Goal: Information Seeking & Learning: Learn about a topic

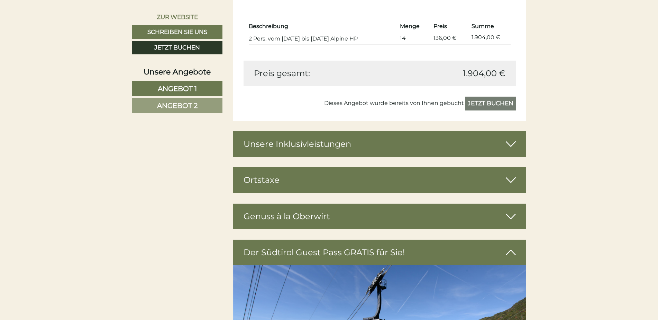
scroll to position [1245, 0]
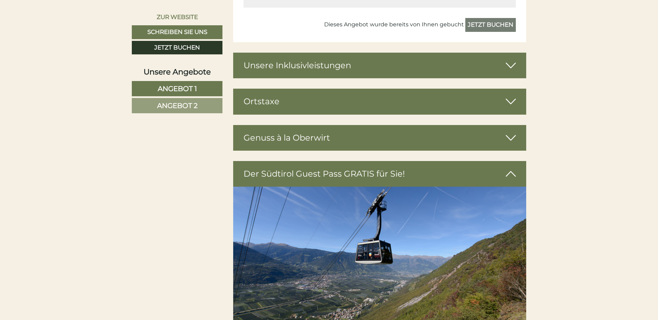
click at [372, 174] on div "Der Südtirol Guest Pass GRATIS für Sie!" at bounding box center [379, 174] width 293 height 26
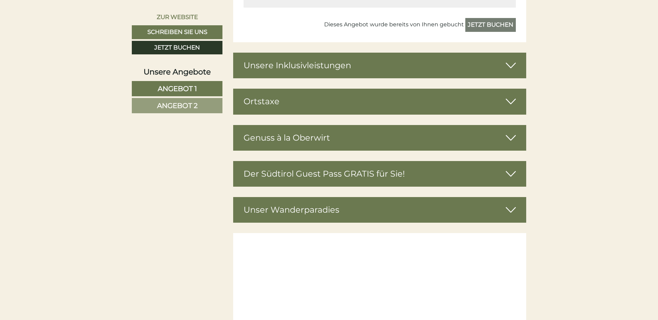
click at [511, 176] on icon at bounding box center [511, 174] width 10 height 12
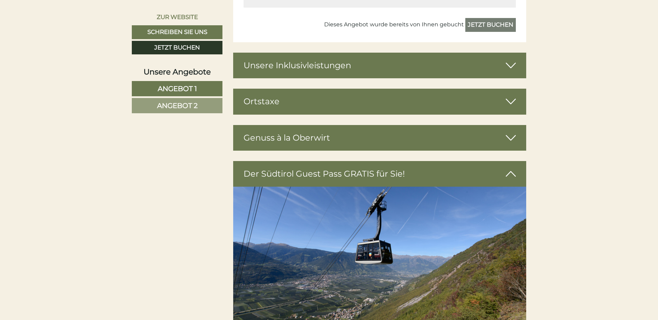
click at [307, 173] on div "Der Südtirol Guest Pass GRATIS für Sie!" at bounding box center [379, 174] width 293 height 26
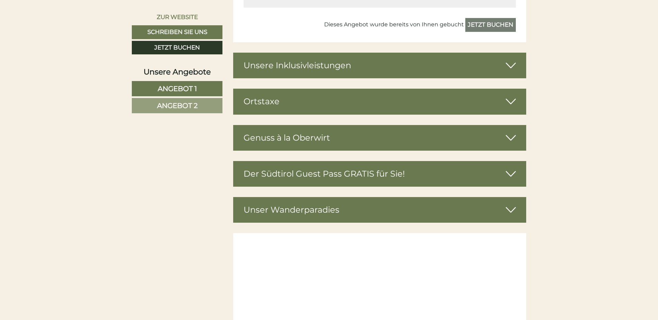
click at [307, 173] on div "Der Südtirol Guest Pass GRATIS für Sie!" at bounding box center [379, 174] width 293 height 26
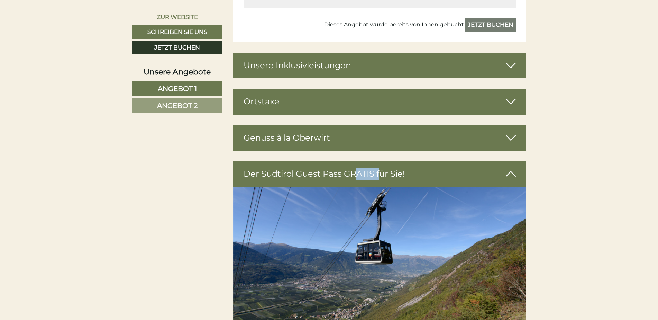
click at [307, 173] on div "Der Südtirol Guest Pass GRATIS für Sie!" at bounding box center [379, 174] width 293 height 26
drag, startPoint x: 307, startPoint y: 173, endPoint x: 377, endPoint y: 173, distance: 69.9
click at [377, 173] on div "Der Südtirol Guest Pass GRATIS für Sie!" at bounding box center [379, 174] width 293 height 26
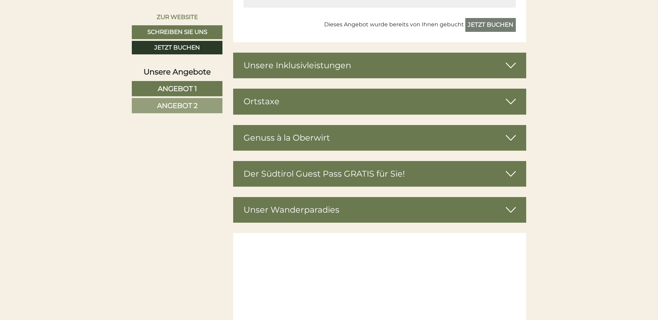
click at [372, 210] on div "Unser Wanderparadies" at bounding box center [379, 210] width 293 height 26
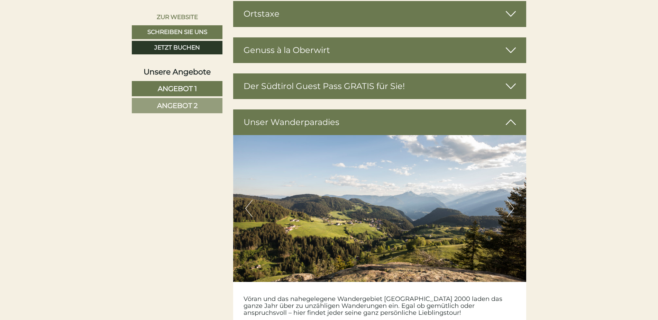
scroll to position [1279, 0]
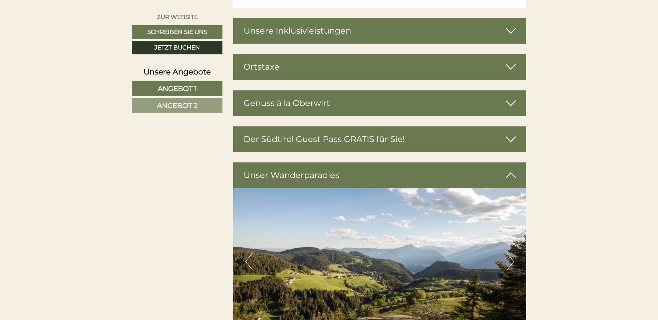
click at [343, 138] on div "Der Südtirol Guest Pass GRATIS für Sie!" at bounding box center [379, 139] width 293 height 26
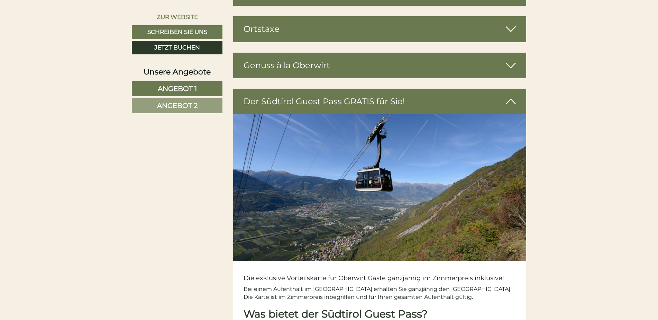
scroll to position [1314, 0]
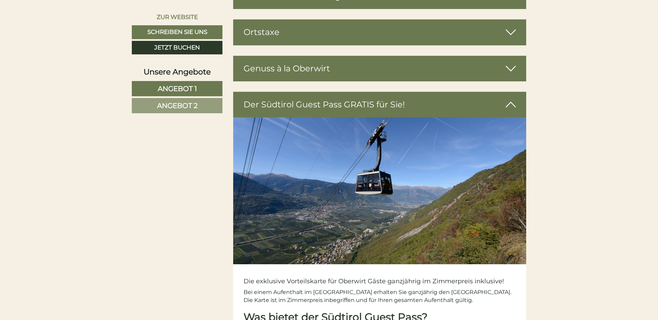
click at [206, 105] on link "Angebot 2" at bounding box center [177, 105] width 91 height 15
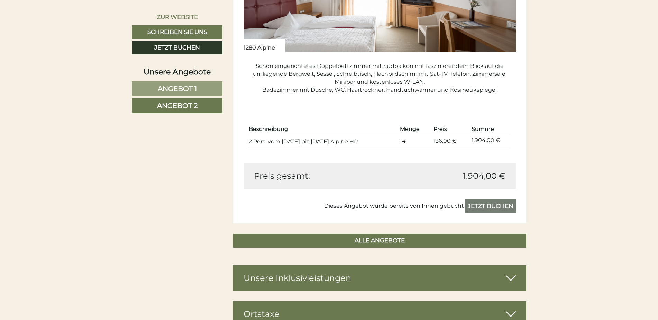
scroll to position [686, 0]
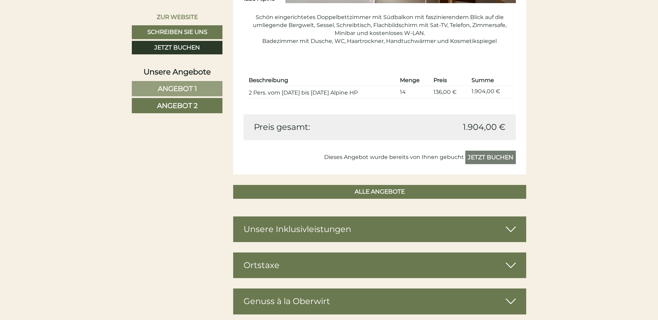
click at [415, 231] on div "Unsere Inklusivleistungen" at bounding box center [379, 229] width 293 height 26
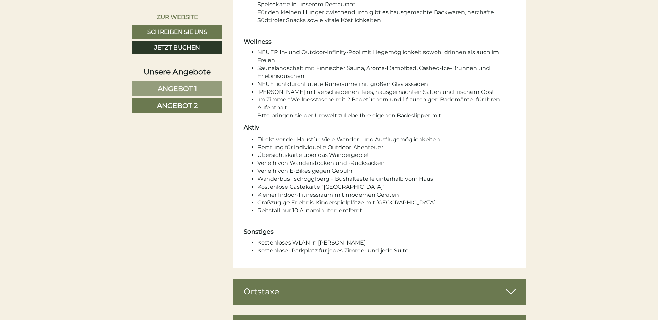
scroll to position [1274, 0]
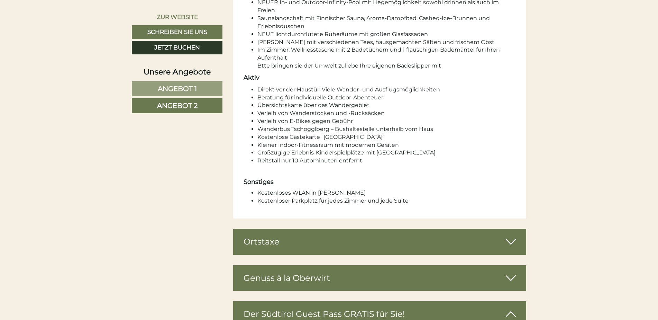
click at [405, 268] on div "Genuss à la Oberwirt" at bounding box center [379, 278] width 293 height 26
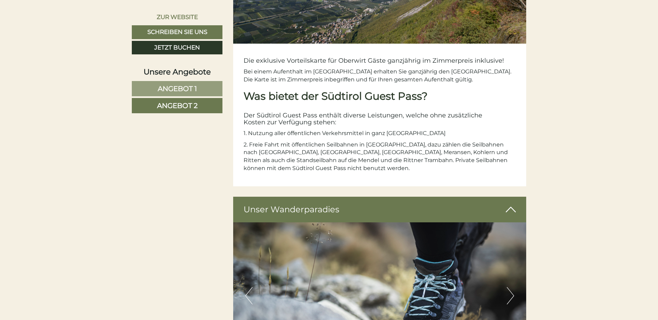
scroll to position [2000, 0]
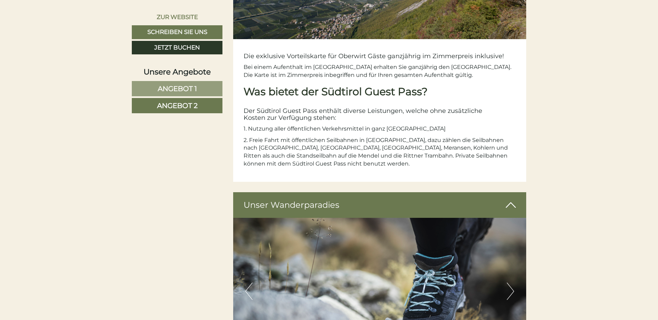
click at [195, 87] on span "Angebot 1" at bounding box center [177, 88] width 39 height 8
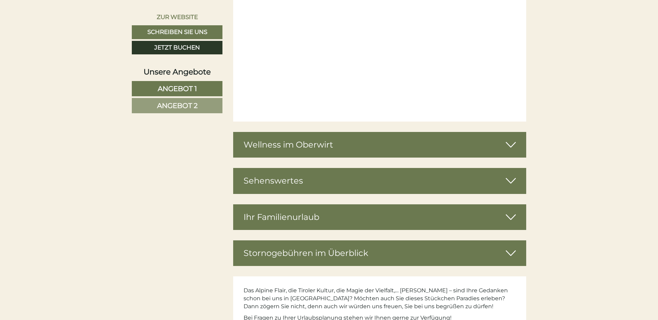
scroll to position [2870, 0]
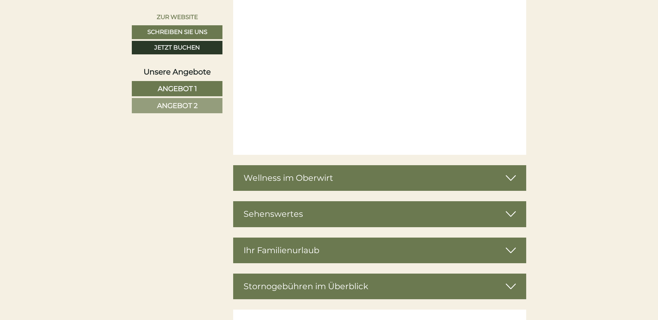
click at [205, 88] on link "Angebot 1" at bounding box center [177, 88] width 91 height 15
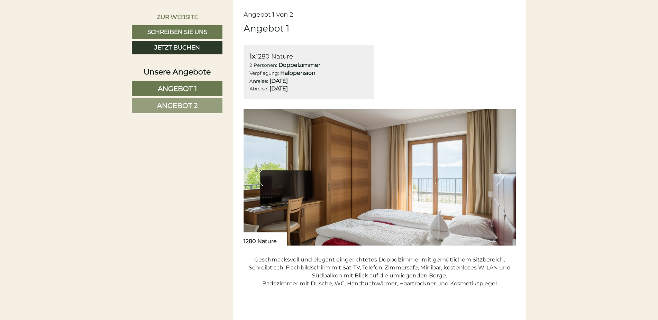
click at [209, 107] on link "Angebot 2" at bounding box center [177, 105] width 91 height 15
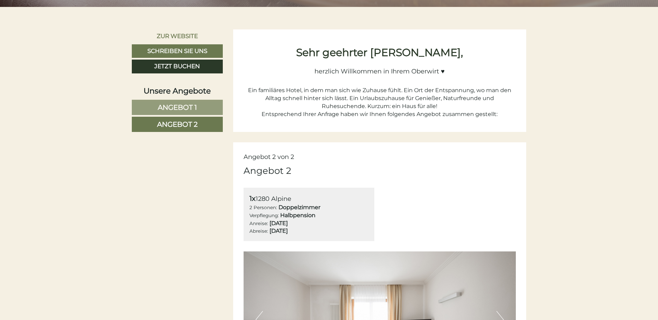
scroll to position [271, 0]
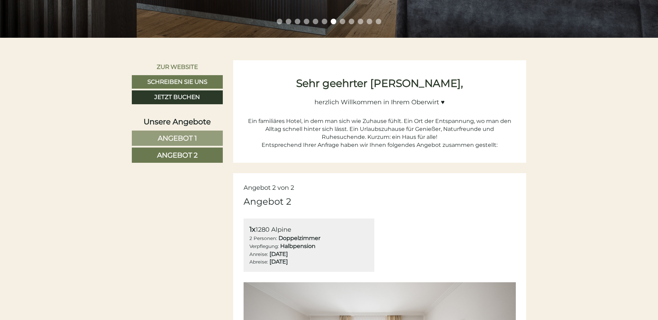
click at [195, 137] on span "Angebot 1" at bounding box center [177, 138] width 39 height 8
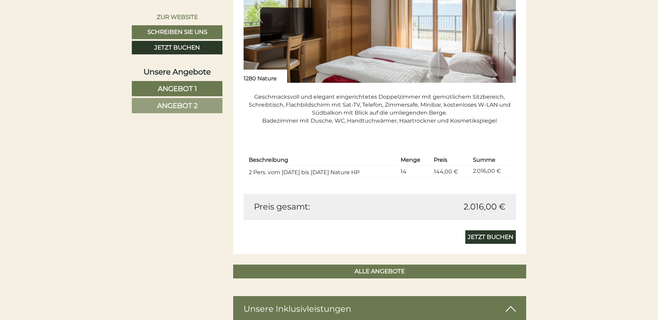
scroll to position [651, 0]
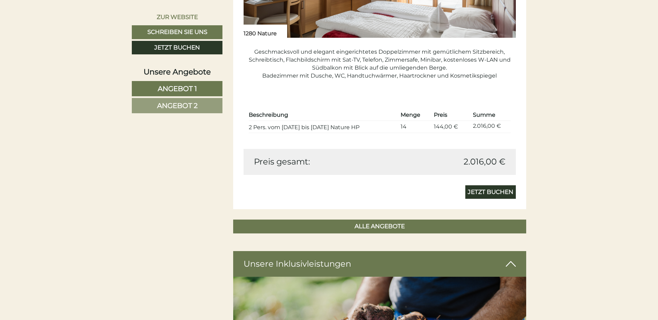
click at [199, 106] on link "Angebot 2" at bounding box center [177, 105] width 91 height 15
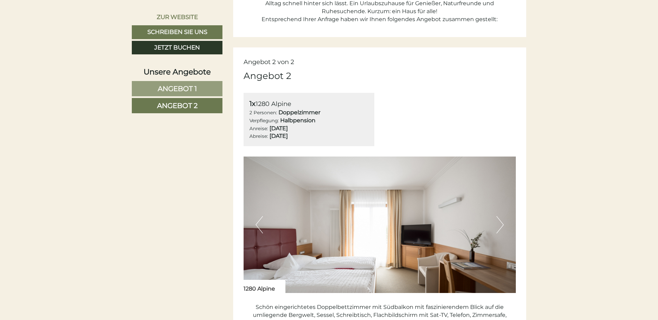
scroll to position [340, 0]
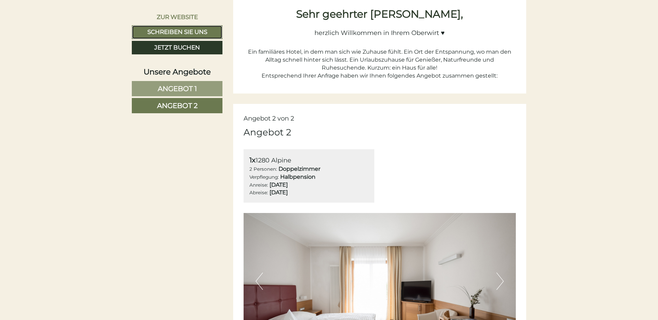
click at [207, 31] on link "Schreiben Sie uns" at bounding box center [177, 32] width 91 height 14
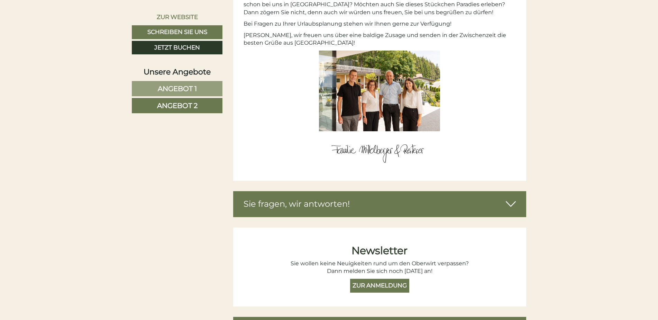
scroll to position [3036, 0]
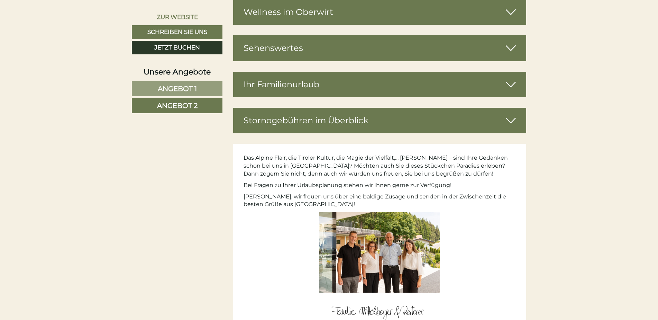
click at [266, 108] on div "Stornogebühren im Überblick" at bounding box center [379, 121] width 293 height 26
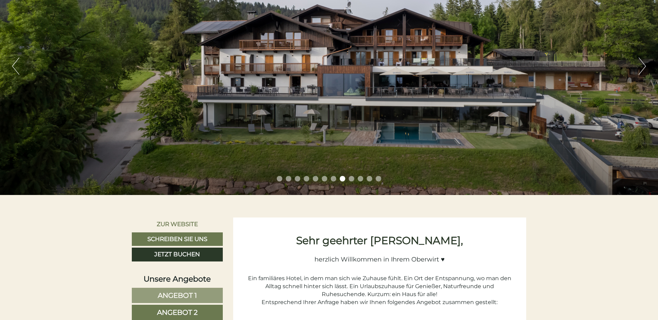
scroll to position [98, 0]
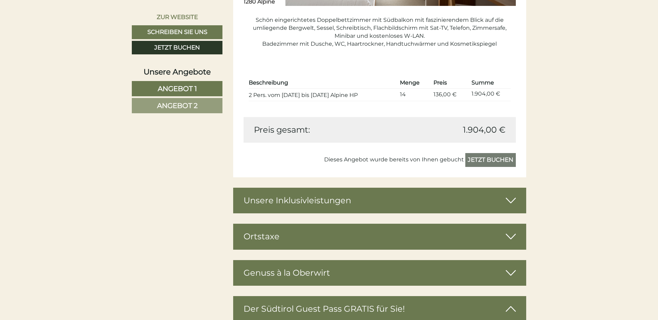
scroll to position [1141, 0]
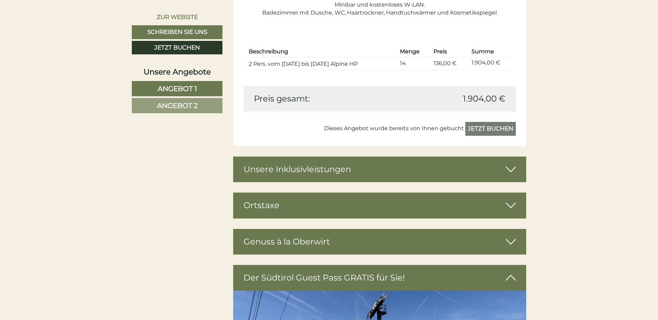
click at [515, 168] on icon at bounding box center [511, 169] width 10 height 12
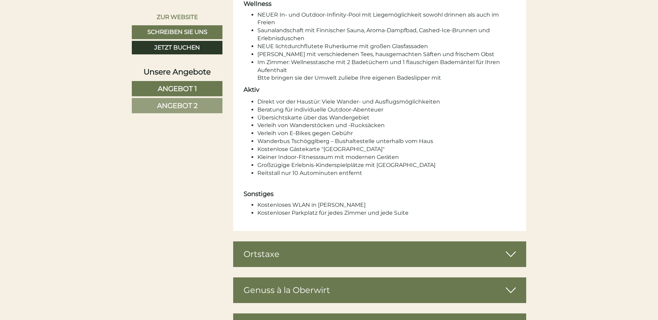
scroll to position [1660, 0]
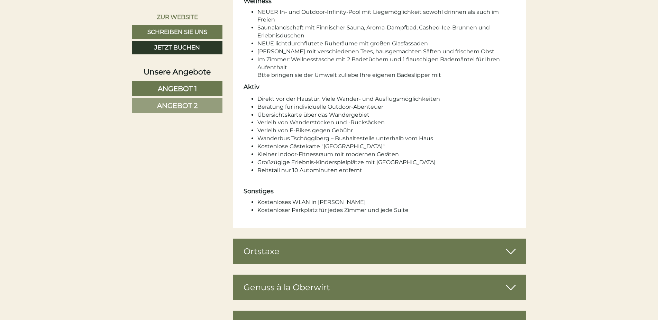
click at [510, 245] on icon at bounding box center [511, 251] width 10 height 12
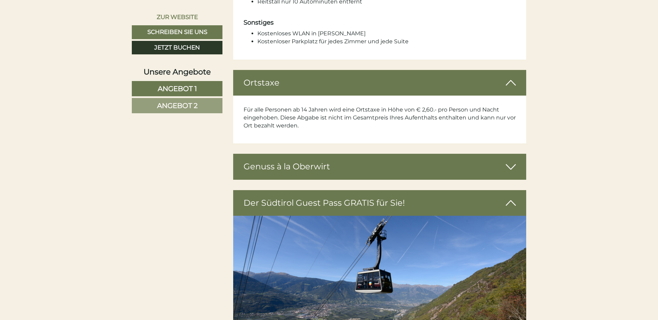
scroll to position [1833, 0]
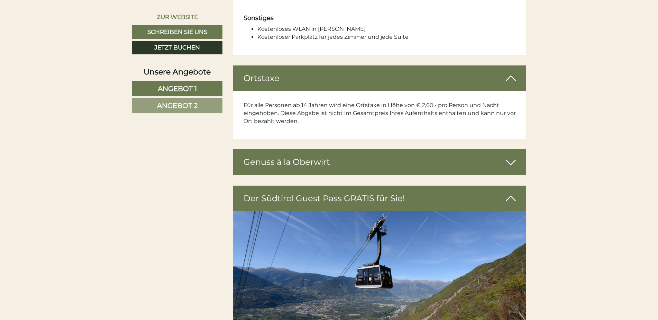
click at [510, 156] on icon at bounding box center [511, 162] width 10 height 12
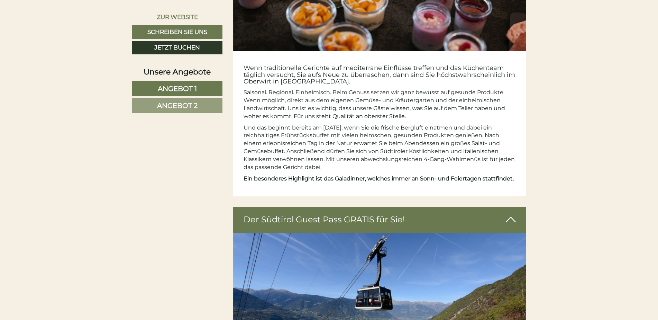
scroll to position [2144, 0]
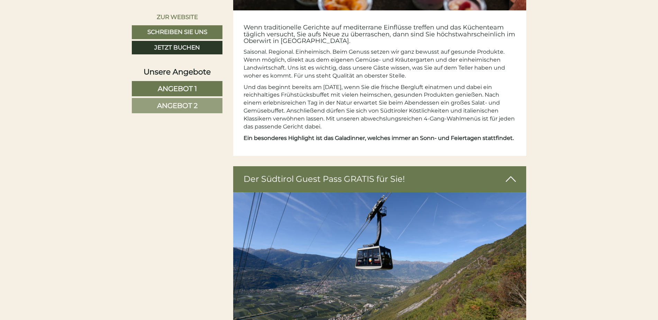
click at [511, 173] on icon at bounding box center [511, 179] width 10 height 12
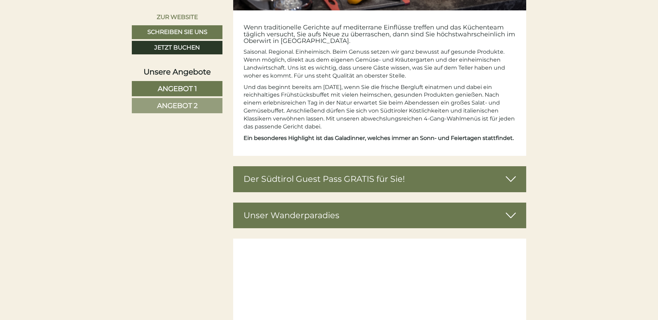
click at [365, 169] on div "Der Südtirol Guest Pass GRATIS für Sie!" at bounding box center [379, 179] width 293 height 26
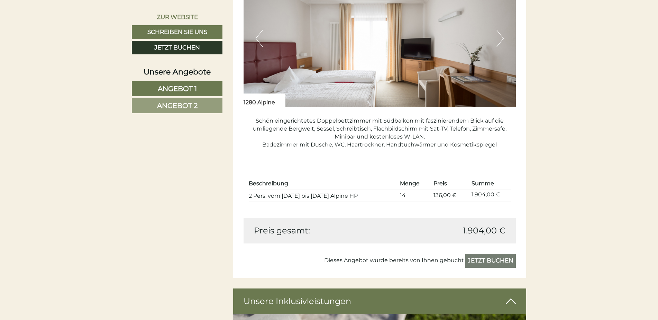
scroll to position [1003, 0]
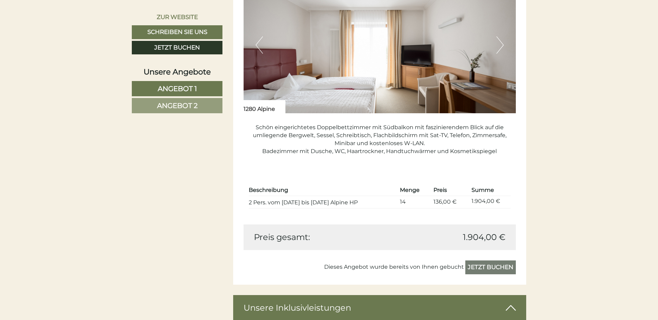
click at [201, 106] on link "Angebot 2" at bounding box center [177, 105] width 91 height 15
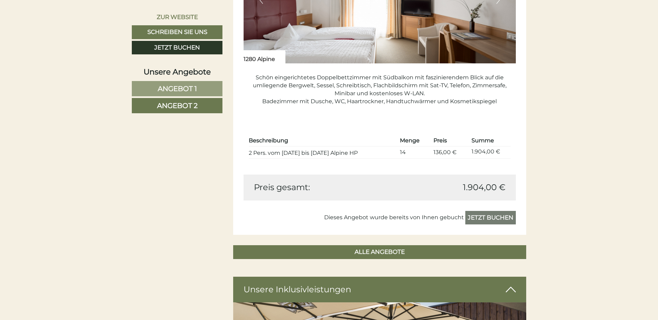
scroll to position [548, 0]
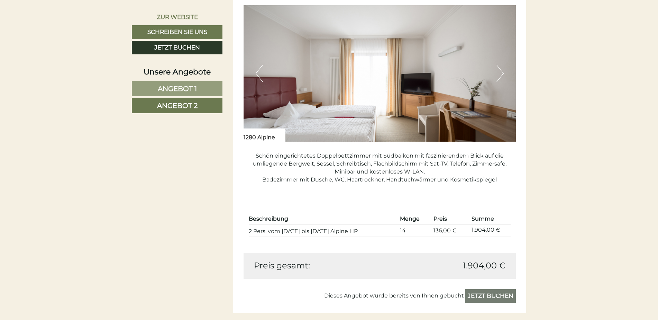
click at [195, 90] on span "Angebot 1" at bounding box center [177, 88] width 39 height 8
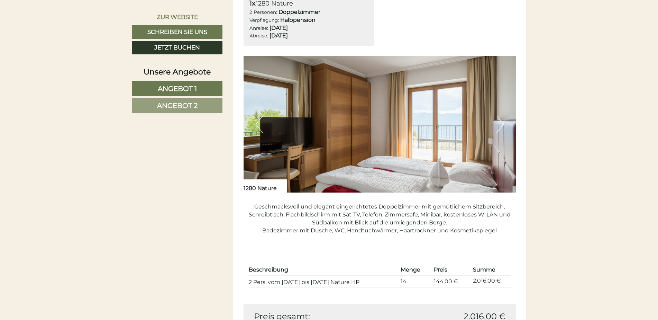
scroll to position [479, 0]
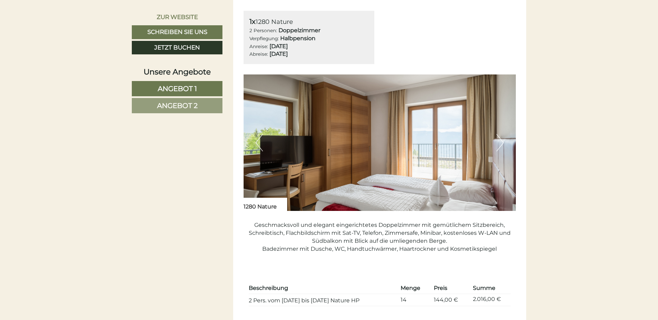
click at [170, 109] on span "Angebot 2" at bounding box center [177, 105] width 40 height 8
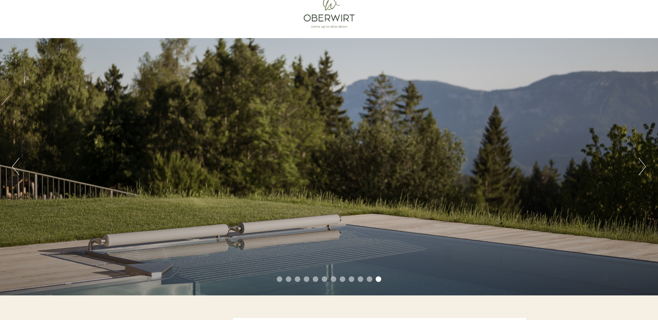
scroll to position [0, 0]
